Goal: Find specific page/section: Find specific page/section

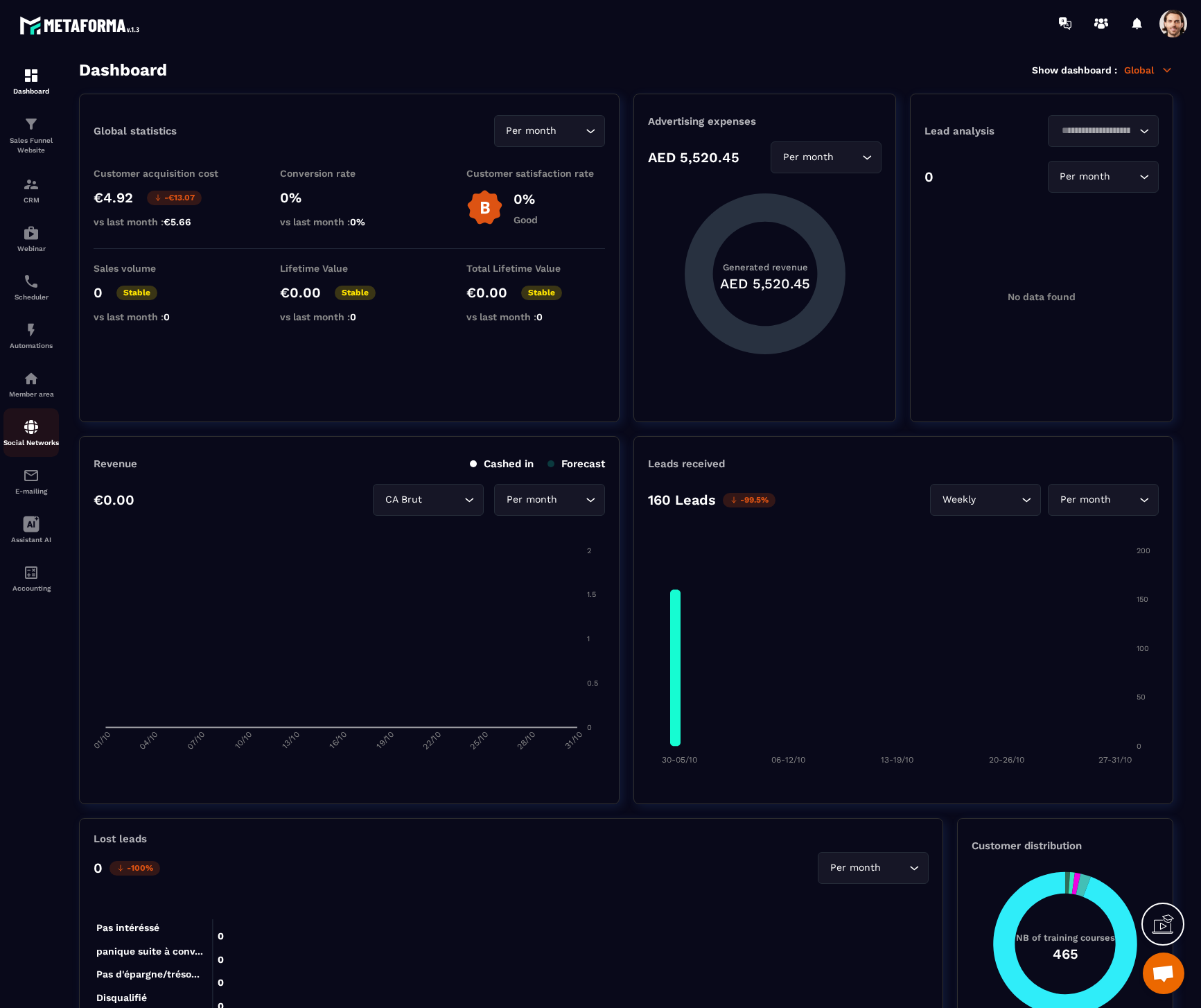
click at [50, 420] on div "Social Networks" at bounding box center [31, 432] width 55 height 28
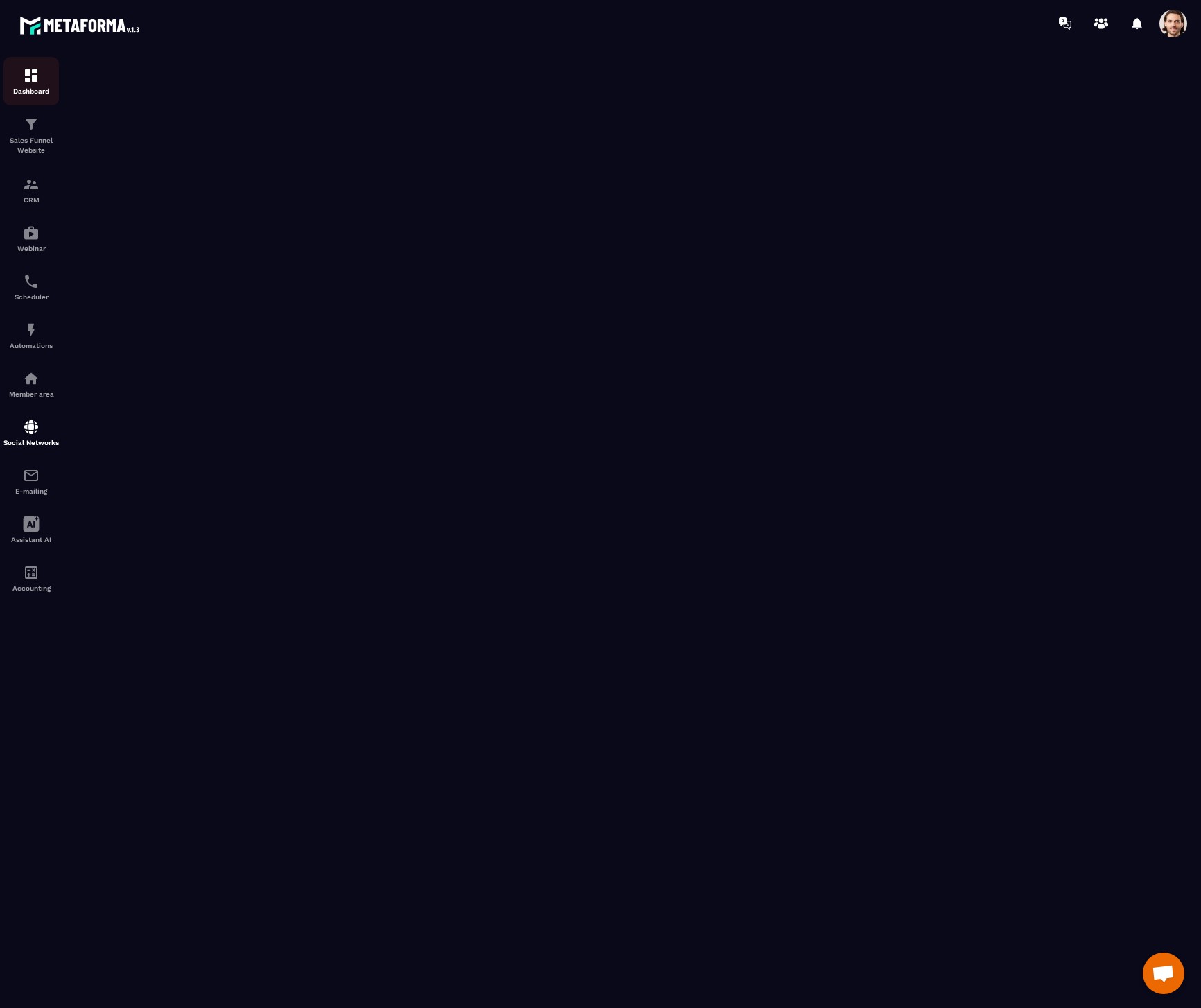
click at [30, 72] on img at bounding box center [31, 76] width 17 height 17
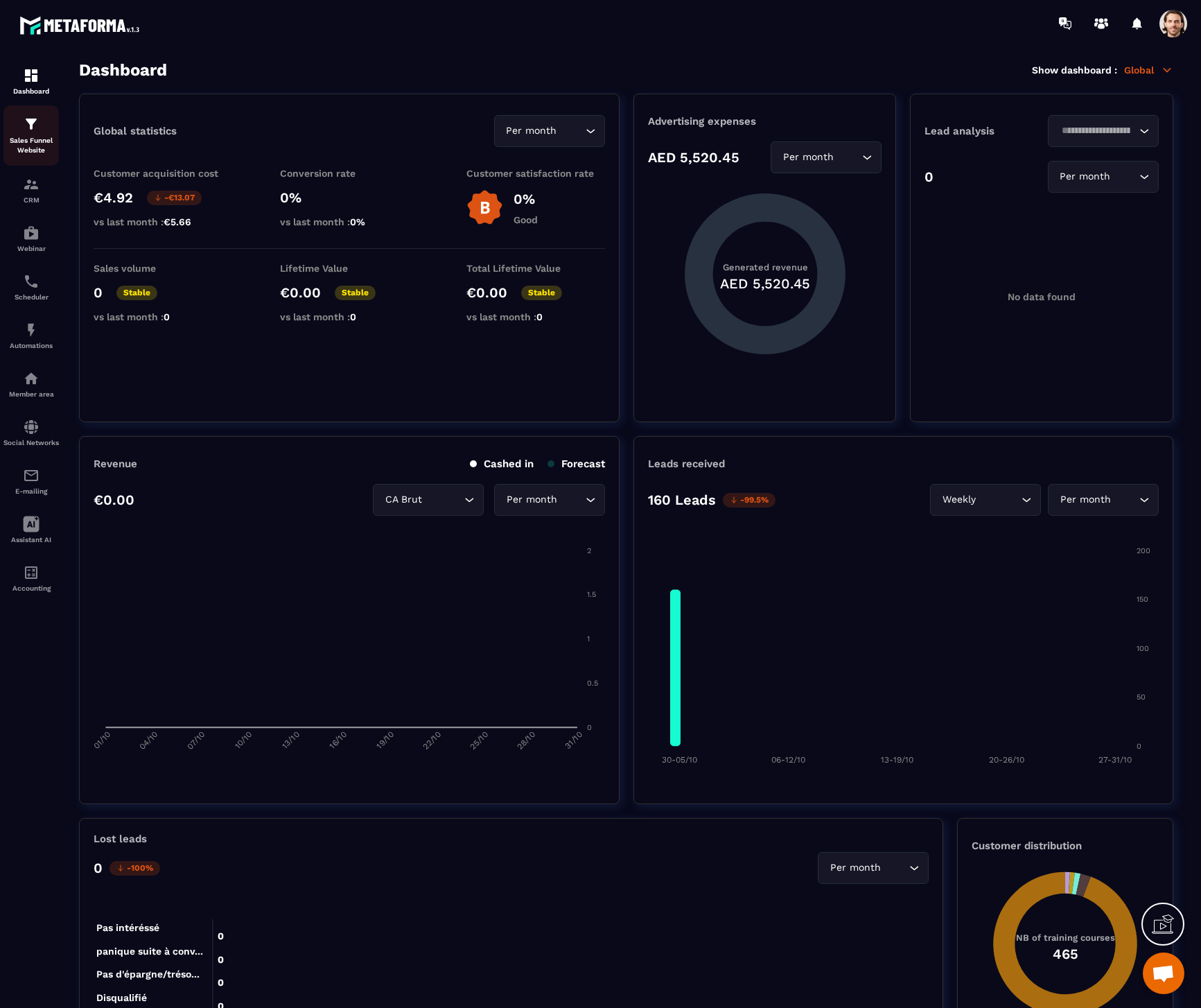
click at [45, 143] on p "Sales Funnel Website" at bounding box center [31, 145] width 55 height 19
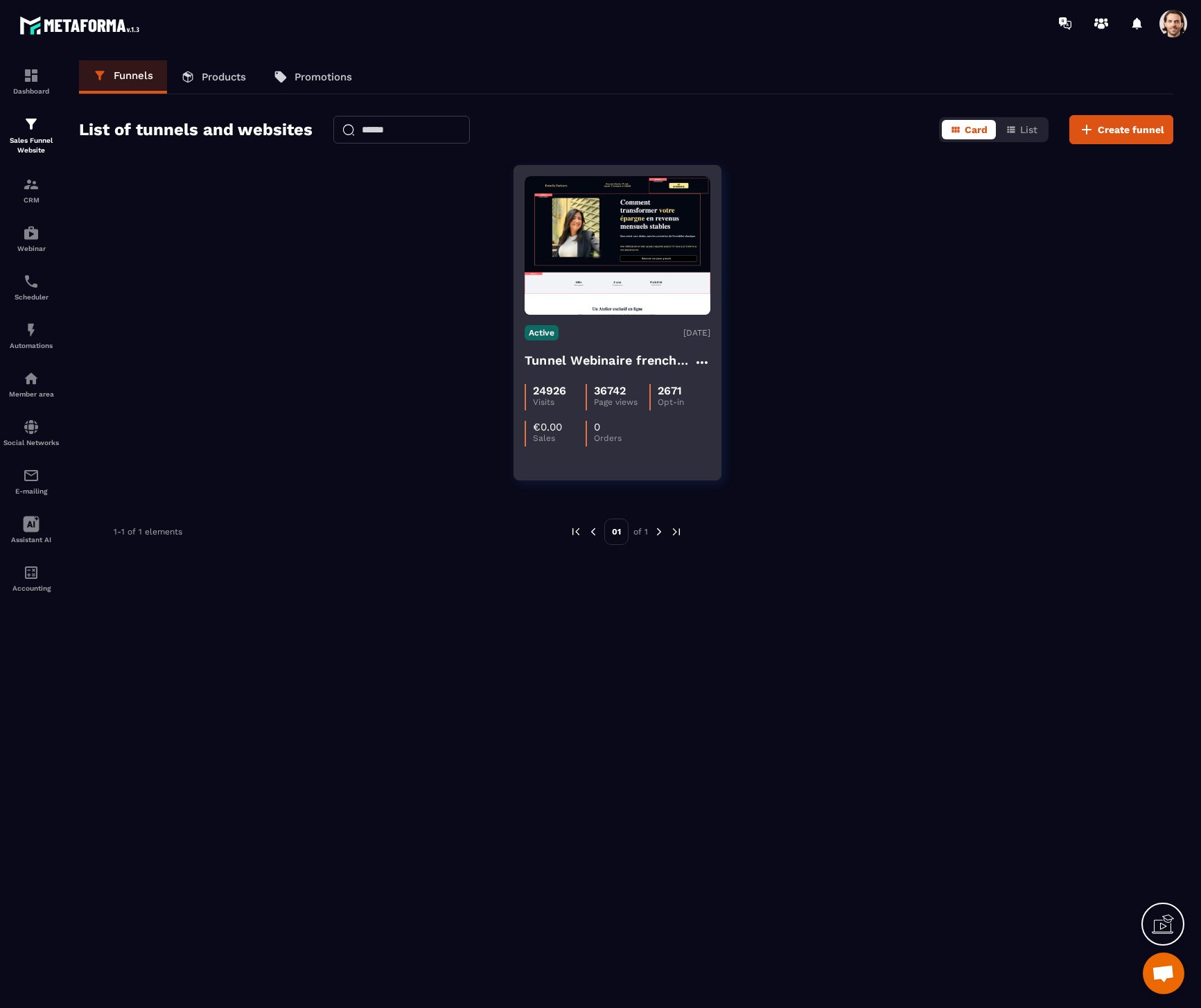
click at [582, 358] on h4 "Tunnel Webinaire frenchy partners" at bounding box center [608, 360] width 169 height 19
